Goal: Task Accomplishment & Management: Manage account settings

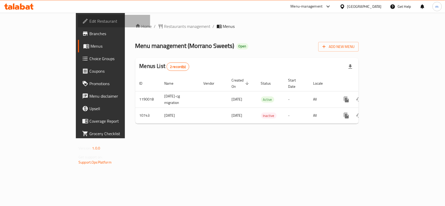
click at [89, 18] on span "Edit Restaurant" at bounding box center [117, 21] width 57 height 6
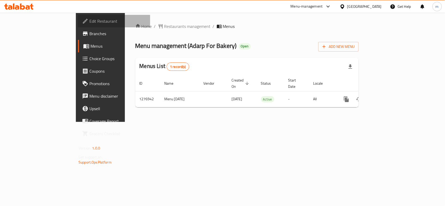
click at [89, 20] on span "Edit Restaurant" at bounding box center [117, 21] width 57 height 6
click at [89, 21] on span "Edit Restaurant" at bounding box center [117, 21] width 57 height 6
